Goal: Find specific page/section: Find specific page/section

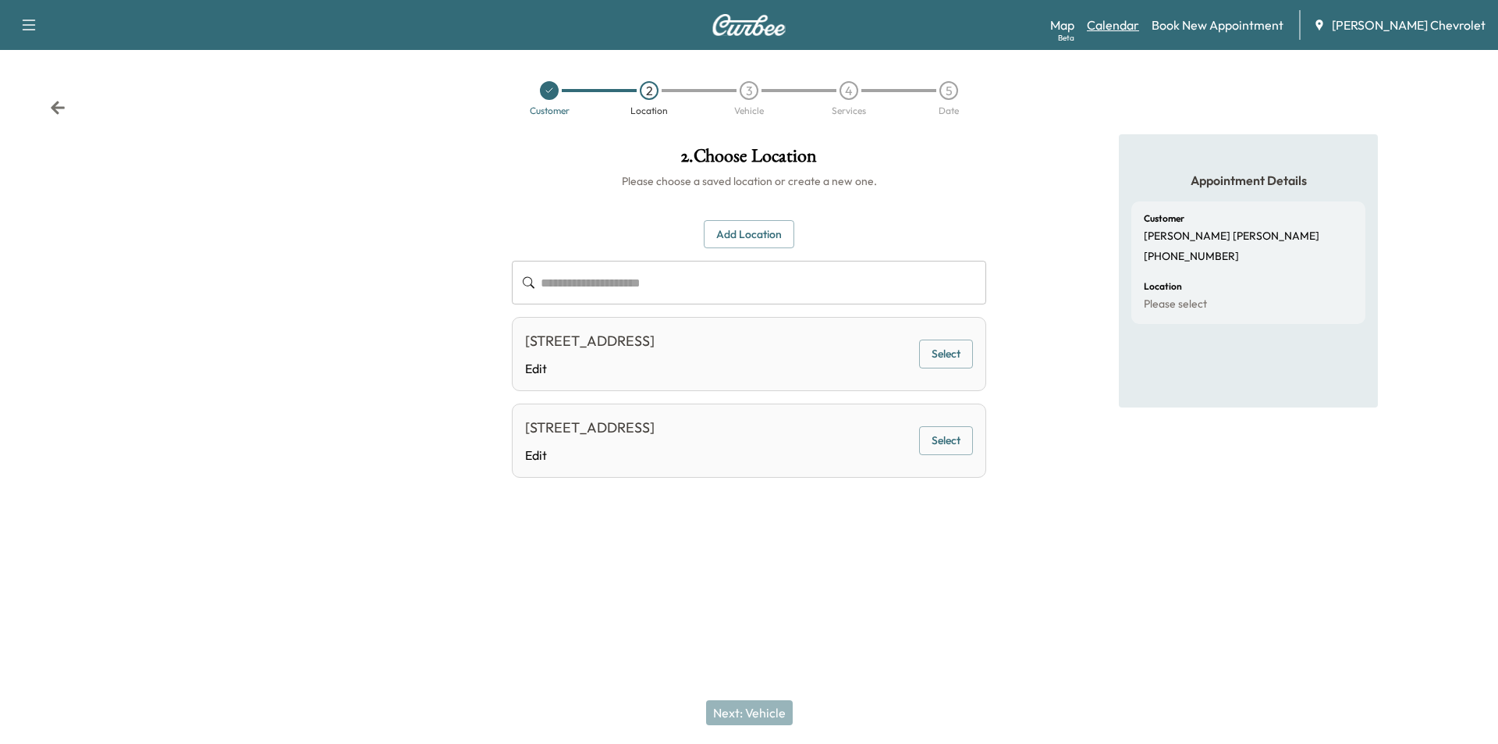
click at [1139, 30] on link "Calendar" at bounding box center [1113, 25] width 52 height 19
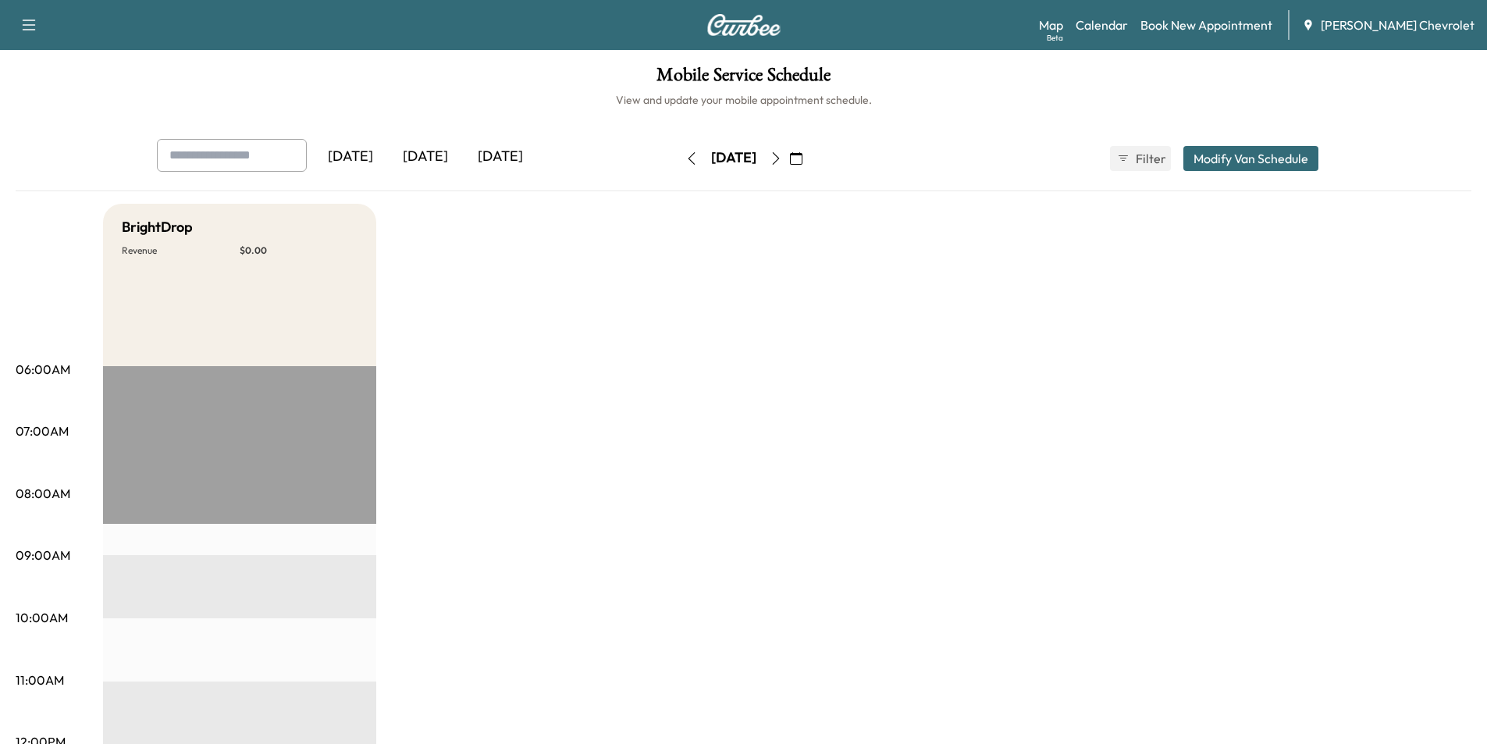
click at [782, 158] on icon "button" at bounding box center [775, 158] width 12 height 12
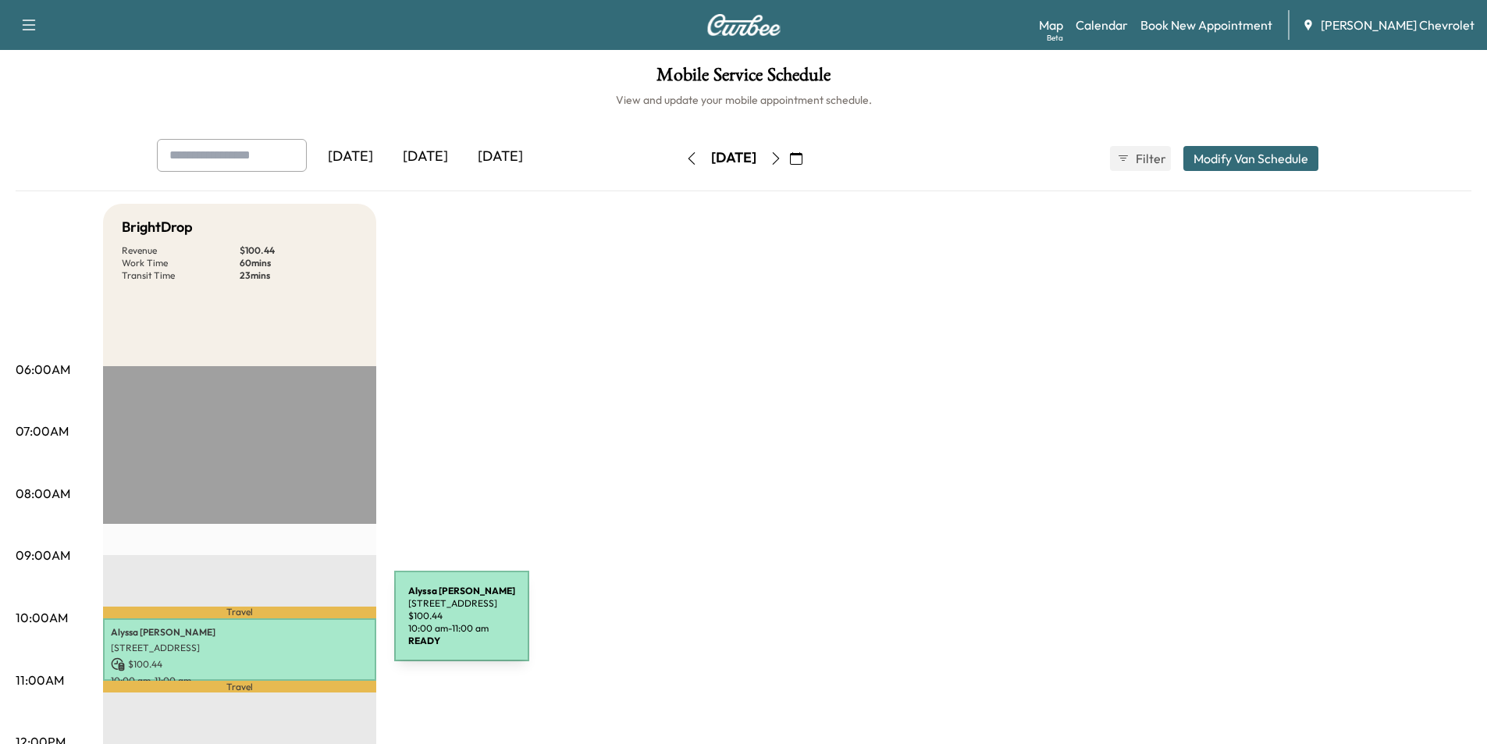
click at [277, 626] on p "[PERSON_NAME]" at bounding box center [240, 632] width 258 height 12
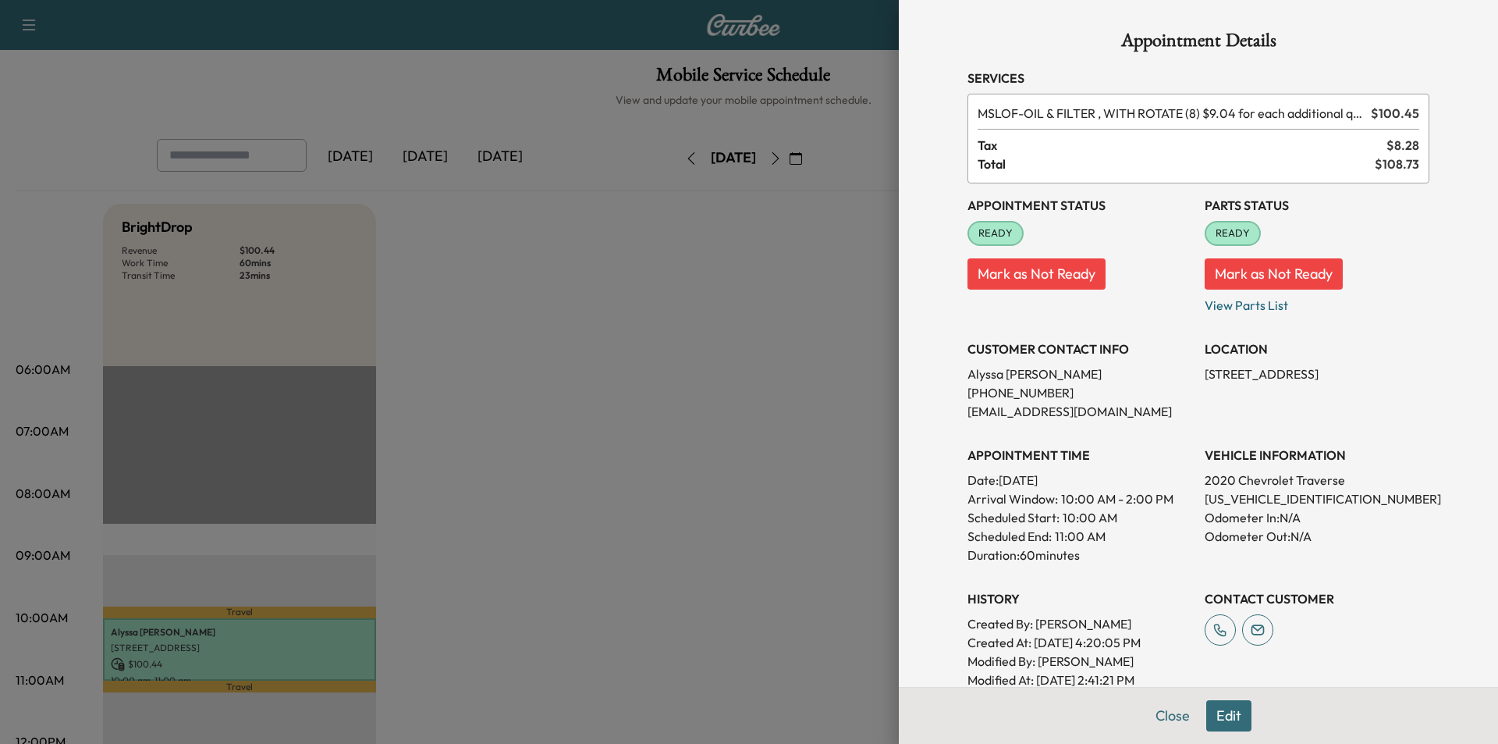
click at [543, 441] on div at bounding box center [749, 372] width 1498 height 744
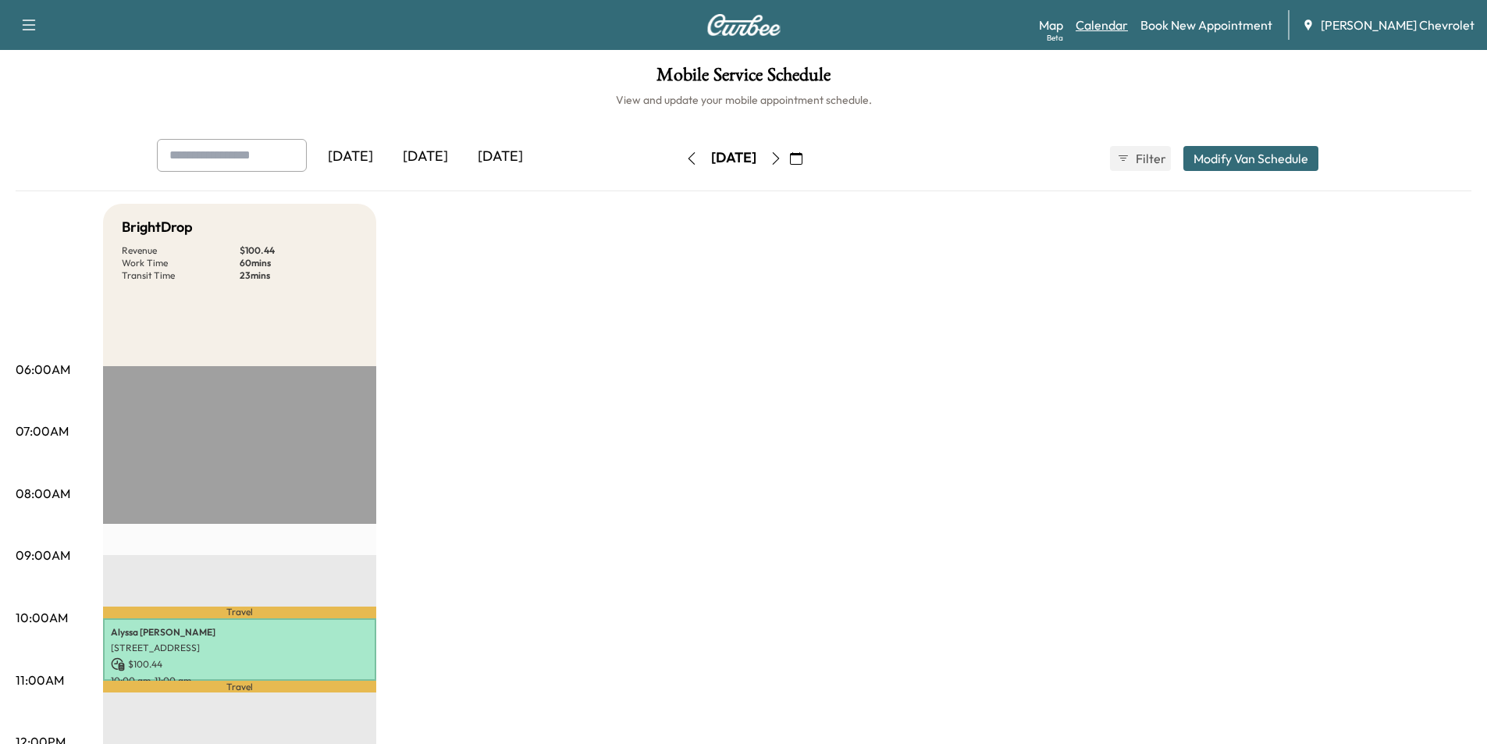
click at [1128, 27] on link "Calendar" at bounding box center [1101, 25] width 52 height 19
